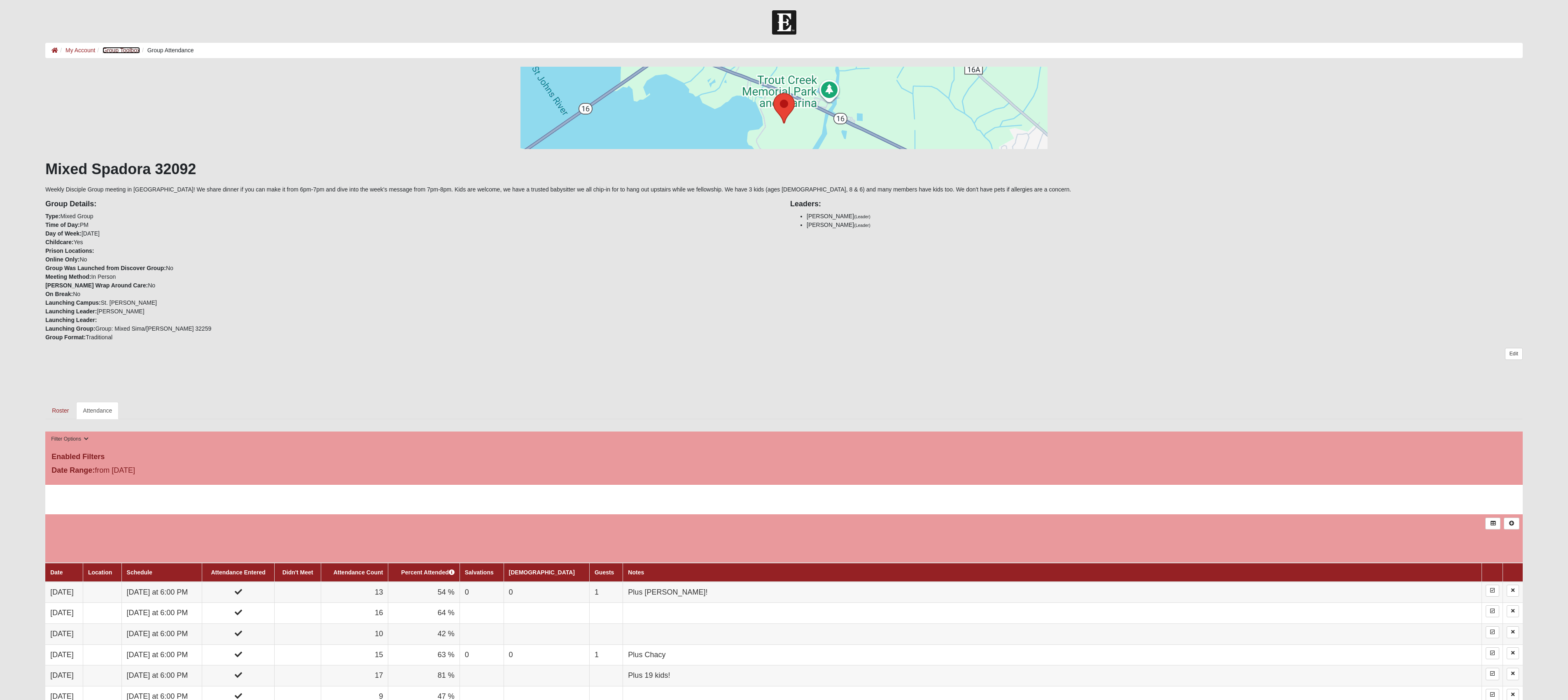
click at [126, 49] on link "Group Toolbox" at bounding box center [121, 50] width 37 height 6
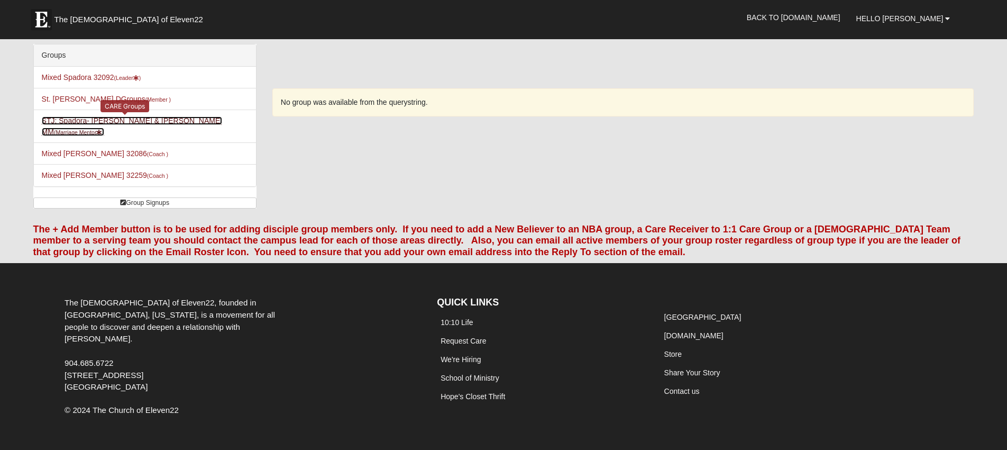
click at [72, 123] on link "STJ: Spadora- Dan & Maggie MM (Marriage Mentor )" at bounding box center [132, 126] width 181 height 20
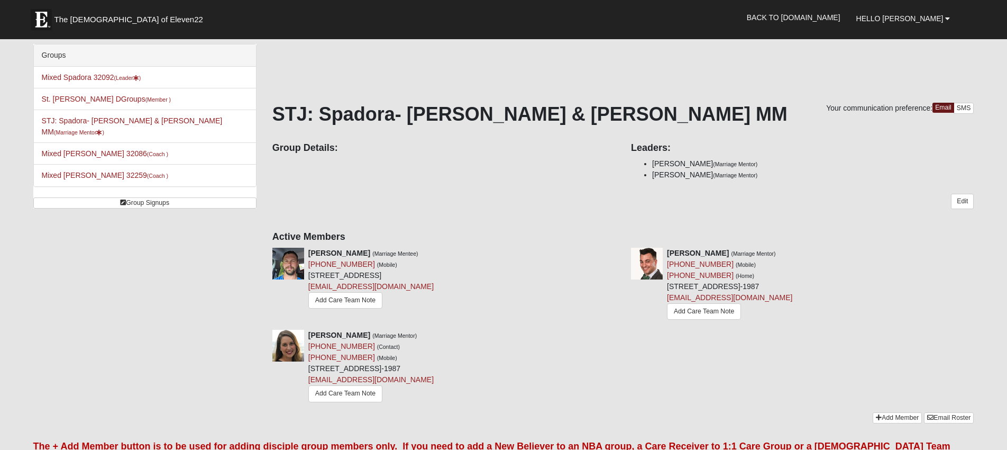
click at [468, 182] on div "Group Details: Leaders: Dan Spadora (Marriage Mentor) Maggie Spadora (Marriage …" at bounding box center [623, 160] width 718 height 51
click at [918, 16] on span "Hello [PERSON_NAME]" at bounding box center [899, 18] width 87 height 8
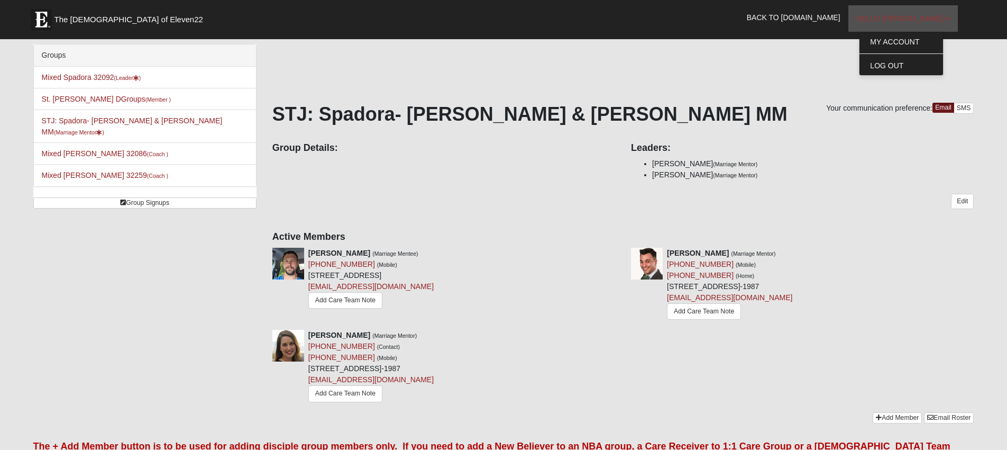
click at [918, 16] on span "Hello [PERSON_NAME]" at bounding box center [899, 18] width 87 height 8
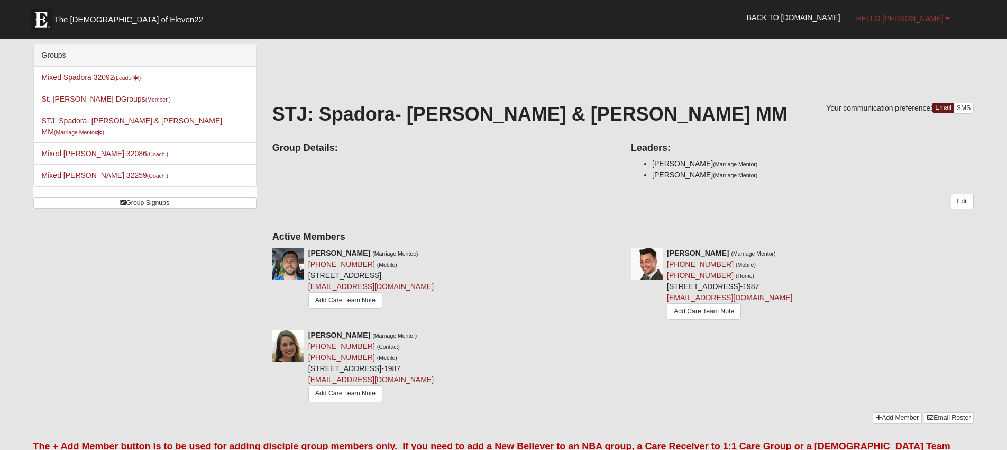
click at [918, 16] on span "Hello [PERSON_NAME]" at bounding box center [899, 18] width 87 height 8
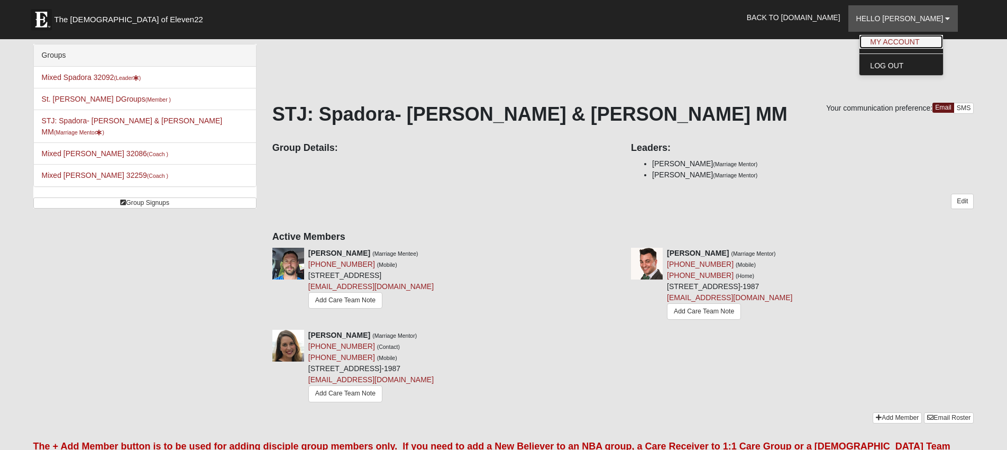
click at [916, 38] on link "My Account" at bounding box center [901, 42] width 84 height 14
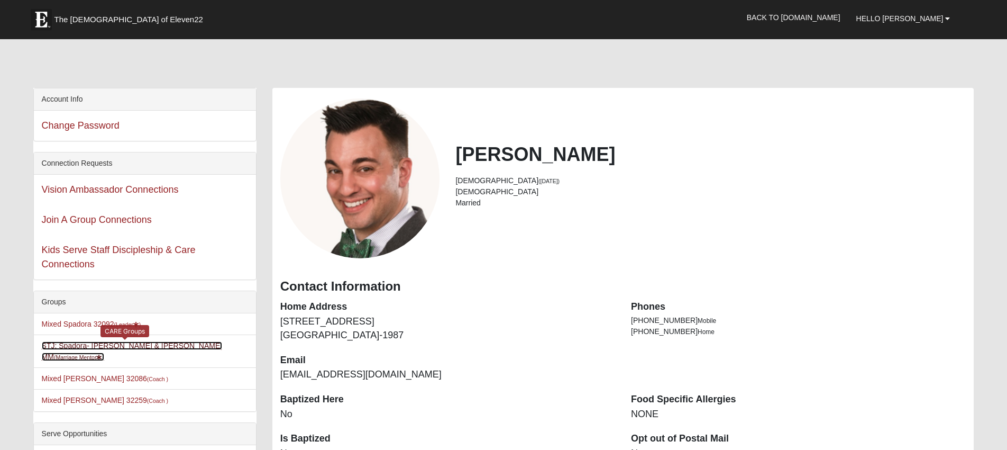
click at [61, 344] on link "STJ: Spadora- Dan & Maggie MM (Marriage Mentor )" at bounding box center [132, 351] width 181 height 20
